Goal: Information Seeking & Learning: Learn about a topic

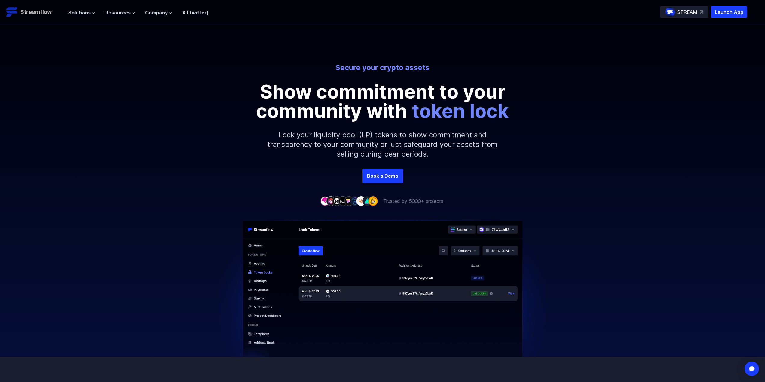
click at [23, 10] on p "Streamflow" at bounding box center [35, 12] width 31 height 8
drag, startPoint x: 178, startPoint y: 75, endPoint x: 171, endPoint y: 63, distance: 13.5
click at [176, 72] on div "Secure your crypto assets Show commitment to your community with token lock Loc…" at bounding box center [382, 116] width 765 height 106
click at [38, 10] on p "Streamflow" at bounding box center [35, 12] width 31 height 8
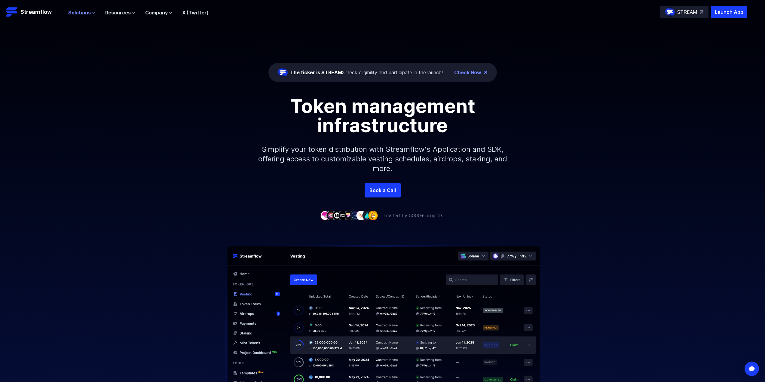
click at [83, 14] on span "Solutions" at bounding box center [79, 12] width 23 height 7
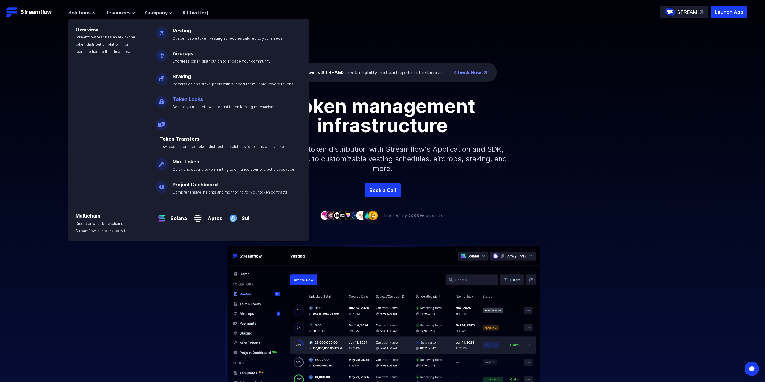
click at [202, 103] on p "Token Locks Secure your assets with robust token locking mechanisms" at bounding box center [229, 100] width 120 height 19
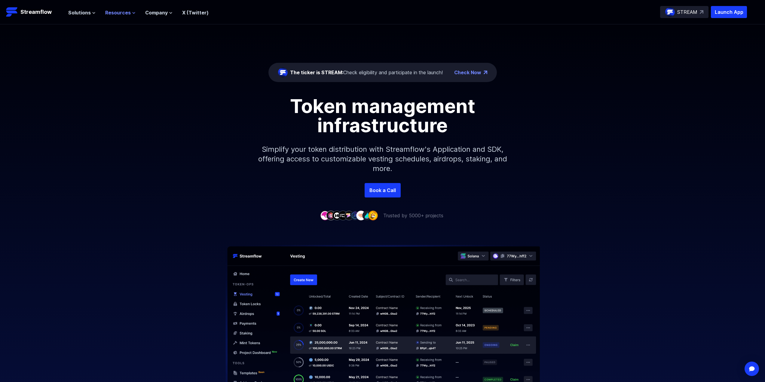
click at [118, 11] on span "Resources" at bounding box center [118, 12] width 26 height 7
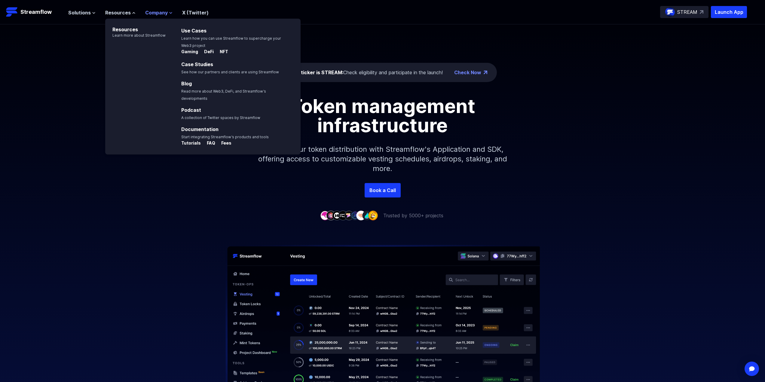
click at [161, 9] on span "Company" at bounding box center [156, 12] width 23 height 7
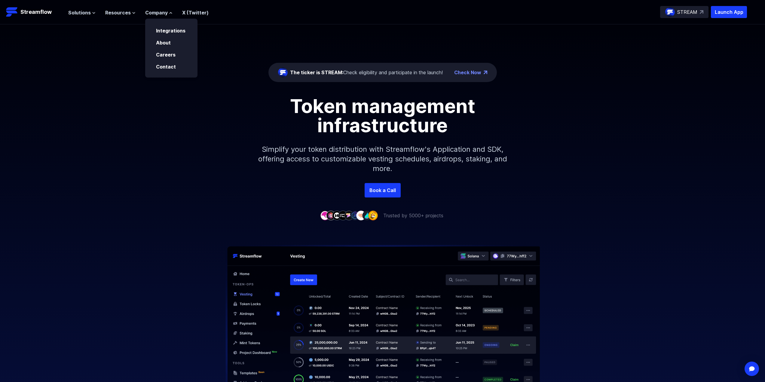
click at [185, 17] on div "Solutions Overview Streamflow features an all-in-one token distribution platfor…" at bounding box center [138, 12] width 140 height 12
click at [185, 14] on link "X (Twitter)" at bounding box center [195, 13] width 26 height 6
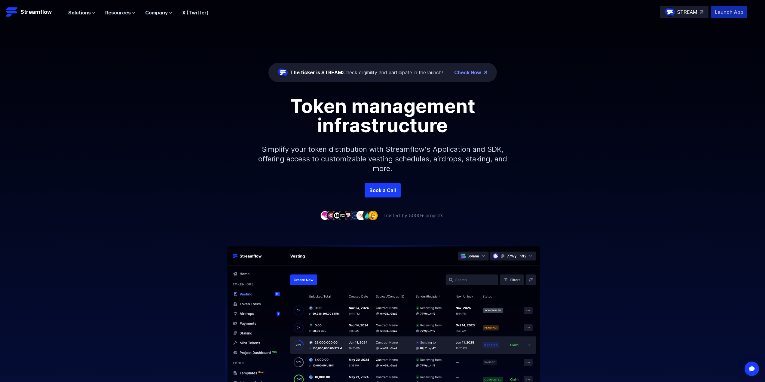
click at [736, 14] on p "Launch App" at bounding box center [729, 12] width 36 height 12
click at [474, 77] on div "The ticker is STREAM: Check eligibility and participate in the launch! Check Now" at bounding box center [382, 72] width 228 height 19
click at [476, 72] on link "Check Now" at bounding box center [467, 72] width 27 height 7
drag, startPoint x: 655, startPoint y: 59, endPoint x: 705, endPoint y: 48, distance: 51.1
click at [655, 59] on div "The ticker is STREAM: Check eligibility and participate in the launch! Check No…" at bounding box center [382, 103] width 765 height 159
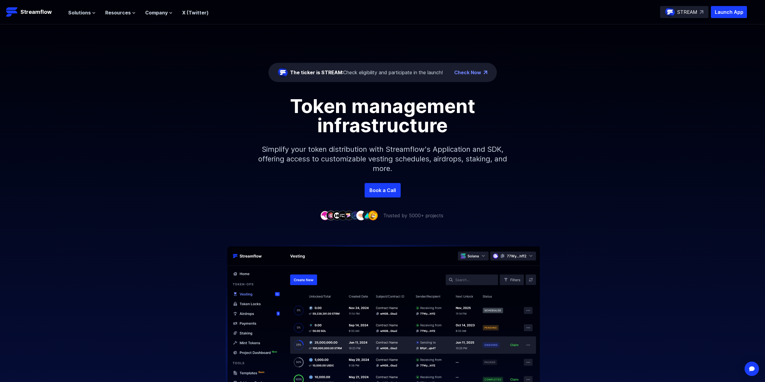
click at [687, 13] on p "STREAM" at bounding box center [687, 11] width 20 height 7
